Goal: Check status: Check status

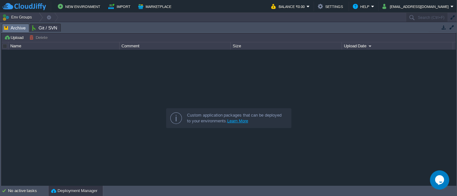
click at [441, 27] on button "button" at bounding box center [443, 27] width 6 height 6
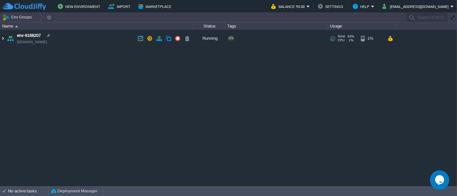
click at [2, 39] on img at bounding box center [2, 38] width 5 height 17
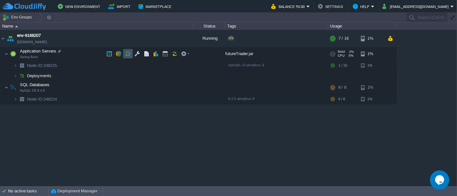
click at [126, 55] on button "button" at bounding box center [128, 54] width 6 height 6
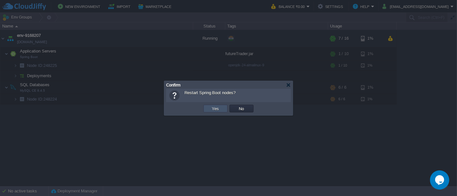
click at [212, 109] on button "Yes" at bounding box center [215, 109] width 11 height 6
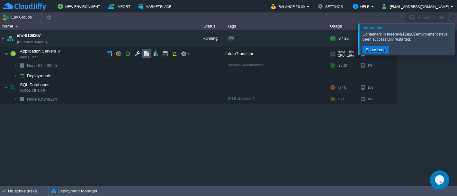
click at [148, 53] on button "button" at bounding box center [147, 54] width 6 height 6
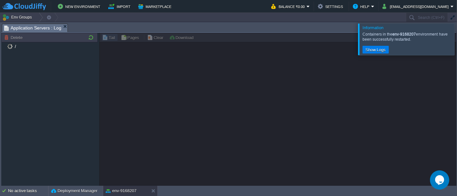
click at [456, 39] on div at bounding box center [464, 38] width 0 height 31
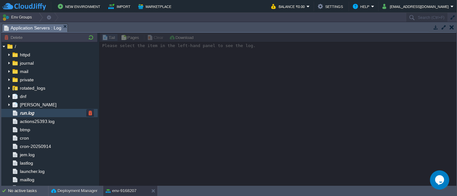
click at [44, 111] on div "run.log" at bounding box center [49, 113] width 96 height 8
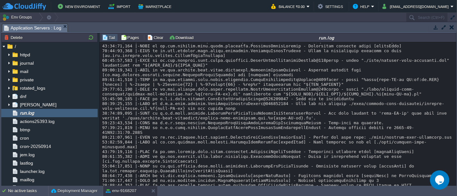
scroll to position [6510, 0]
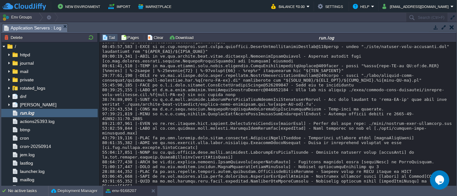
drag, startPoint x: 455, startPoint y: 181, endPoint x: 455, endPoint y: 189, distance: 7.7
click at [455, 189] on body "New Environment Import Marketplace Bonus ₹0.00 Upgrade Account Balance ₹0.00 Se…" at bounding box center [228, 98] width 457 height 196
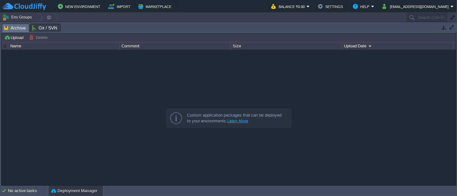
click at [444, 26] on button "button" at bounding box center [443, 27] width 6 height 6
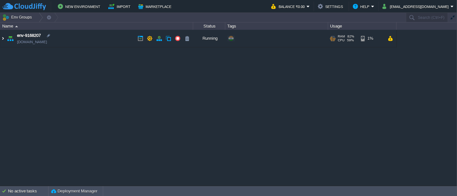
click at [3, 41] on img at bounding box center [2, 38] width 5 height 17
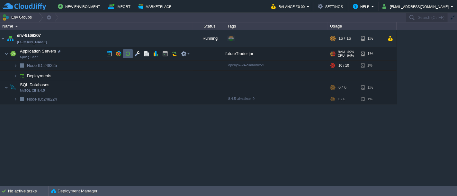
click at [131, 53] on td at bounding box center [128, 54] width 10 height 10
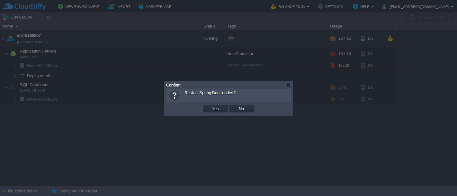
click at [214, 104] on td "Yes" at bounding box center [215, 109] width 26 height 10
click at [215, 108] on button "Yes" at bounding box center [215, 109] width 11 height 6
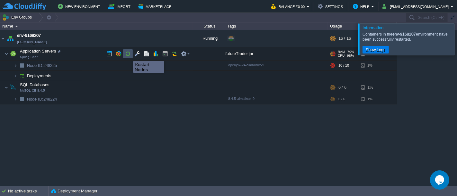
click at [128, 56] on button "button" at bounding box center [128, 54] width 6 height 6
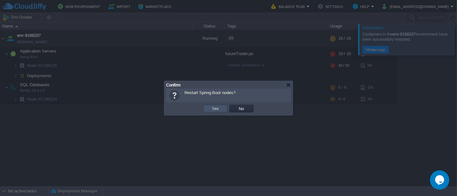
click at [213, 110] on button "Yes" at bounding box center [215, 109] width 11 height 6
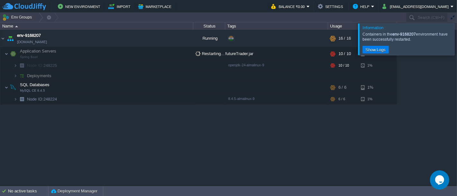
click at [456, 48] on div at bounding box center [464, 38] width 0 height 31
click at [456, 45] on div at bounding box center [464, 38] width 0 height 31
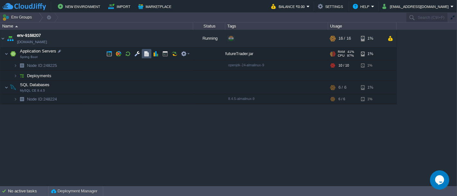
click at [147, 57] on button "button" at bounding box center [147, 54] width 6 height 6
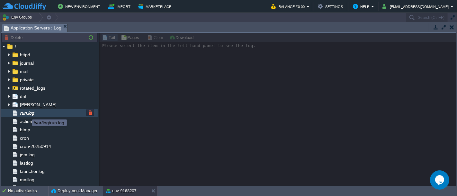
click at [27, 114] on span "run.log" at bounding box center [27, 113] width 16 height 6
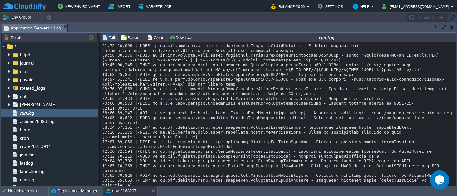
scroll to position [5987, 0]
